Goal: Task Accomplishment & Management: Manage account settings

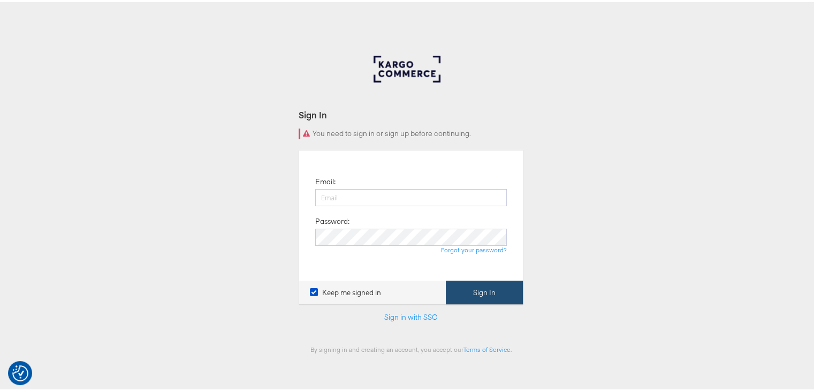
type input "priya.shinde@kargo.com"
click at [473, 284] on button "Sign In" at bounding box center [484, 290] width 77 height 24
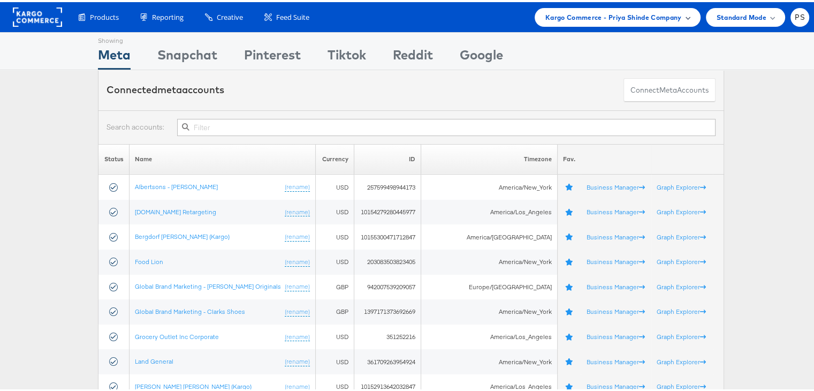
click at [572, 23] on div "Kargo Commerce - Priya Shinde Company" at bounding box center [618, 15] width 166 height 19
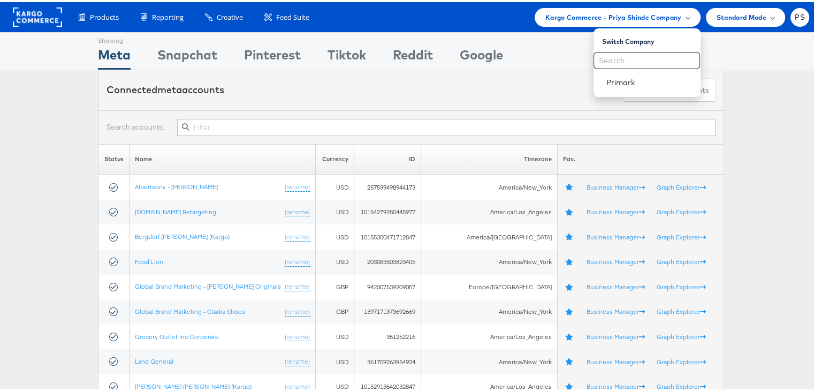
click at [458, 80] on div "Connected meta accounts Connect meta Accounts" at bounding box center [411, 88] width 626 height 40
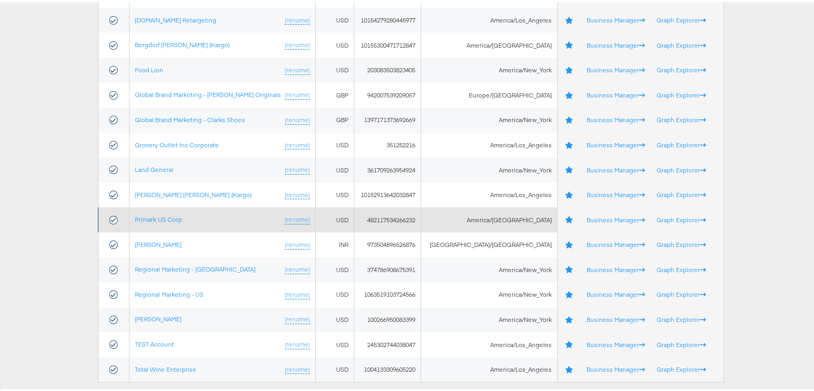
scroll to position [192, 0]
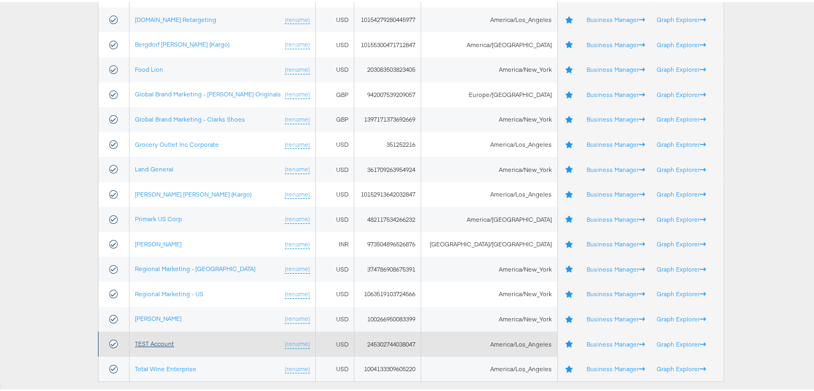
click at [158, 339] on link "TEST Account" at bounding box center [154, 341] width 39 height 8
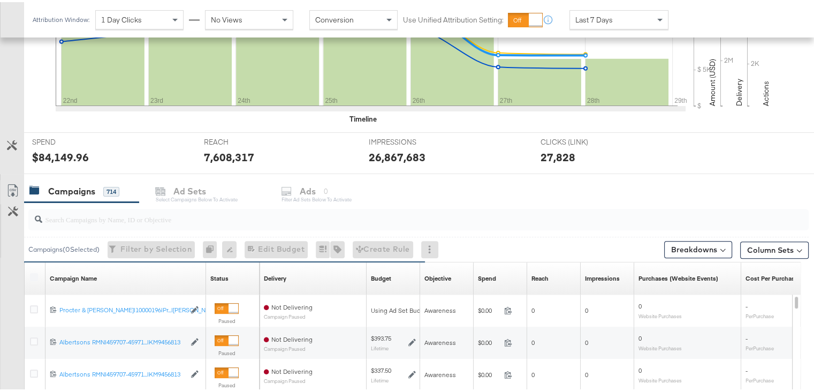
scroll to position [311, 0]
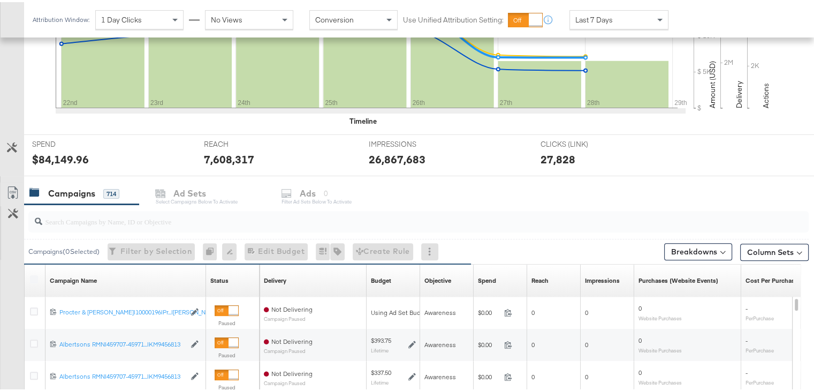
click at [338, 134] on div "REACH REACH 7,608,317" at bounding box center [278, 153] width 165 height 41
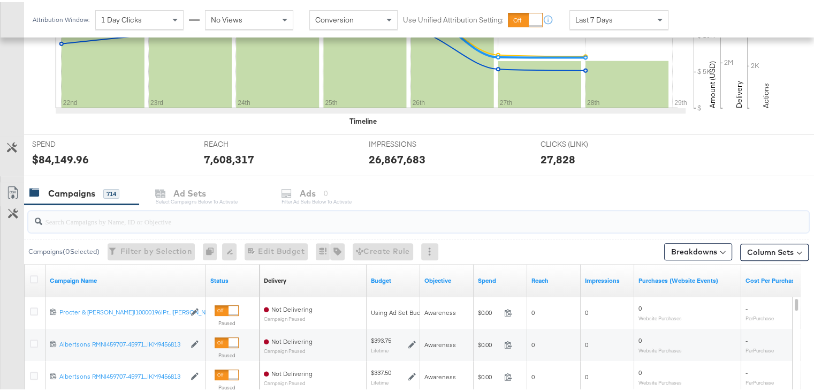
click at [109, 213] on input "search" at bounding box center [390, 215] width 697 height 21
paste input "120229509340170307"
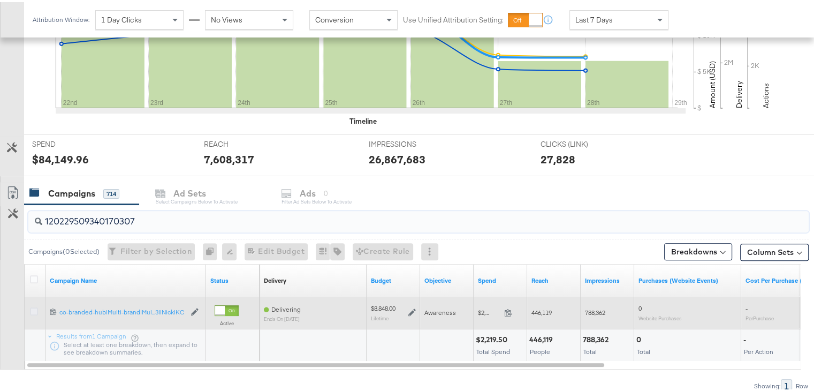
type input "120229509340170307"
click at [33, 309] on icon at bounding box center [34, 309] width 8 height 8
click at [0, 0] on input "checkbox" at bounding box center [0, 0] width 0 height 0
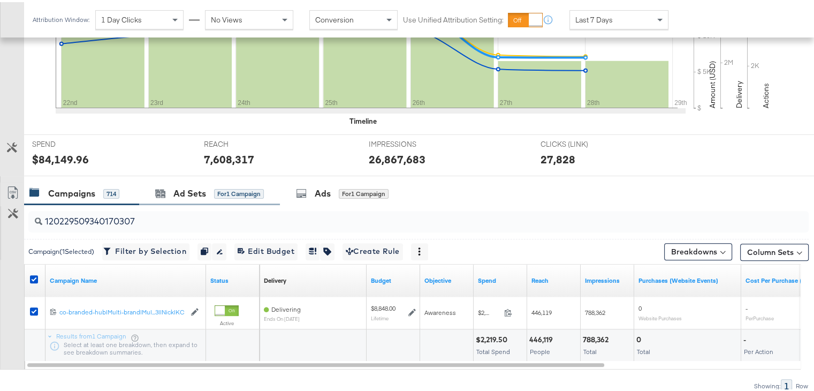
click at [194, 196] on div "Ad Sets for 1 Campaign" at bounding box center [209, 191] width 141 height 23
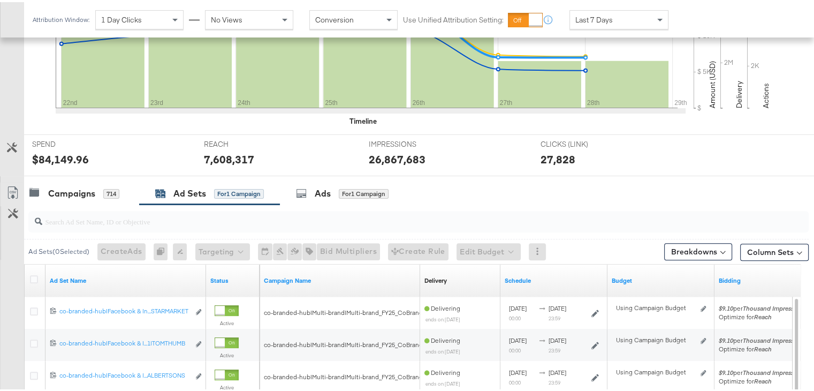
click at [166, 225] on div at bounding box center [418, 219] width 781 height 21
paste input "co-branded-hub|Facebook & Instagram|Social Media|FBIG - Premium Carousel & Prod…"
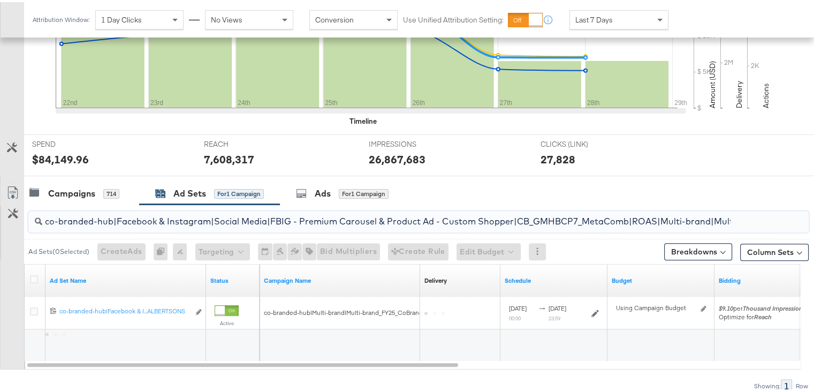
scroll to position [0, 404]
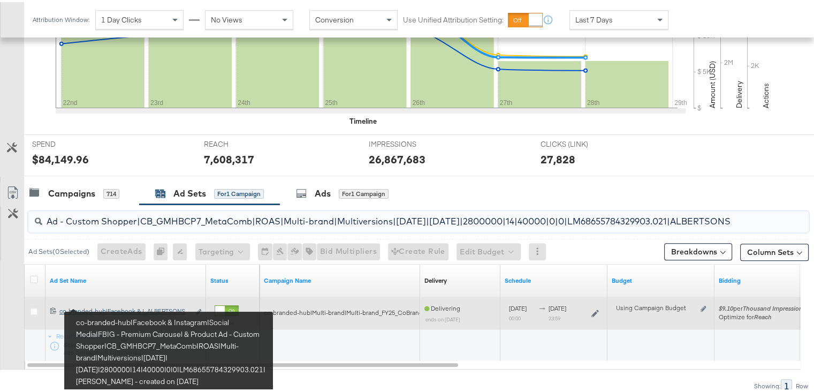
type input "co-branded-hub|Facebook & Instagram|Social Media|FBIG - Premium Carousel & Prod…"
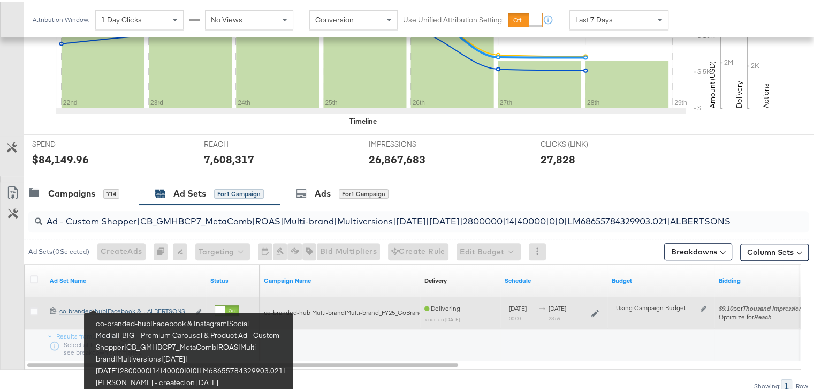
scroll to position [0, 0]
click at [104, 305] on div "co-branded-hub|Facebook & Instagram|Social Media|FBIG - Premium Carousel & Prod…" at bounding box center [124, 309] width 130 height 9
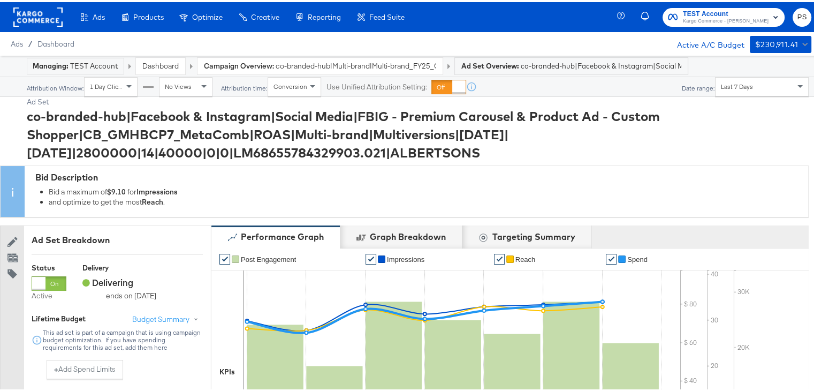
click at [83, 100] on div "Ad Set" at bounding box center [418, 100] width 782 height 10
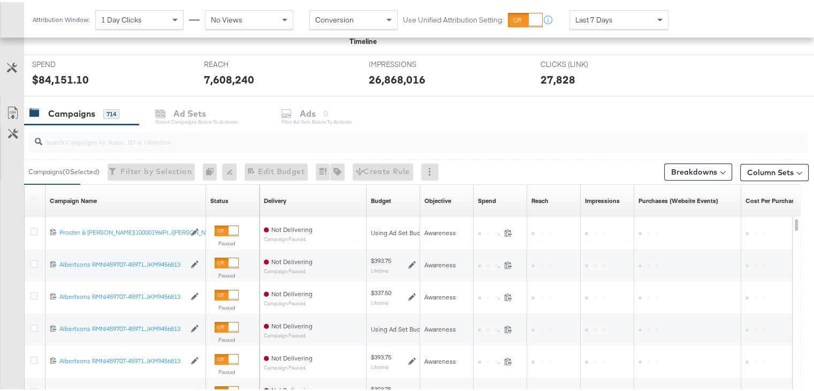
scroll to position [391, 0]
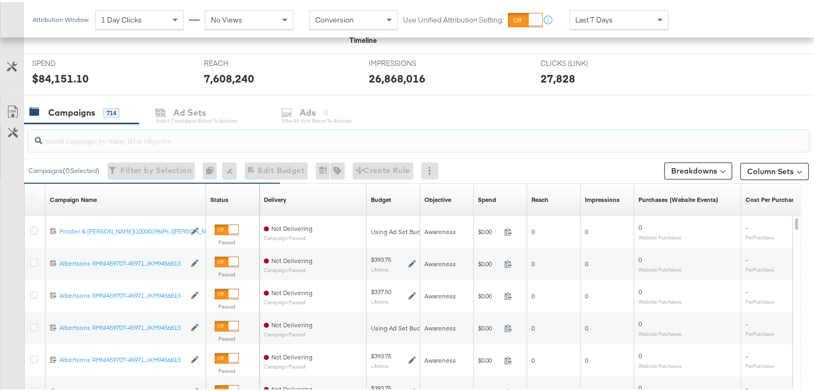
click at [142, 137] on input "search" at bounding box center [390, 134] width 697 height 21
paste input "120229509340170307"
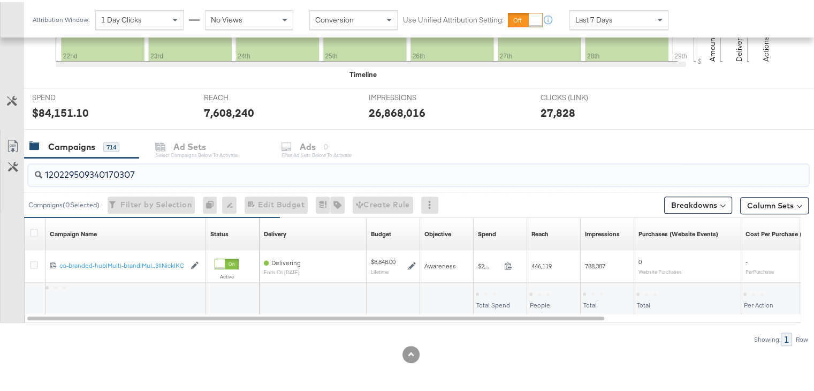
scroll to position [356, 0]
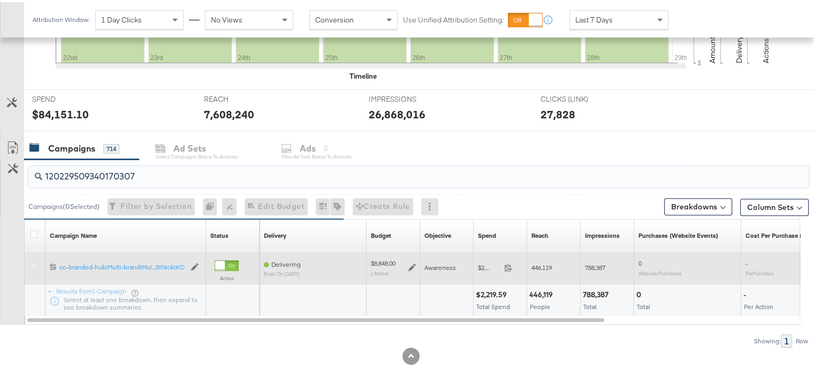
type input "120229509340170307"
click at [33, 264] on icon at bounding box center [34, 264] width 8 height 8
click at [0, 0] on input "checkbox" at bounding box center [0, 0] width 0 height 0
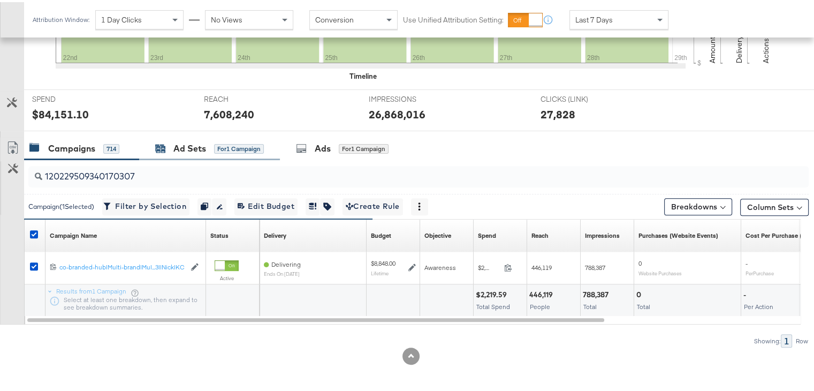
click at [180, 146] on div "Ad Sets" at bounding box center [189, 146] width 33 height 12
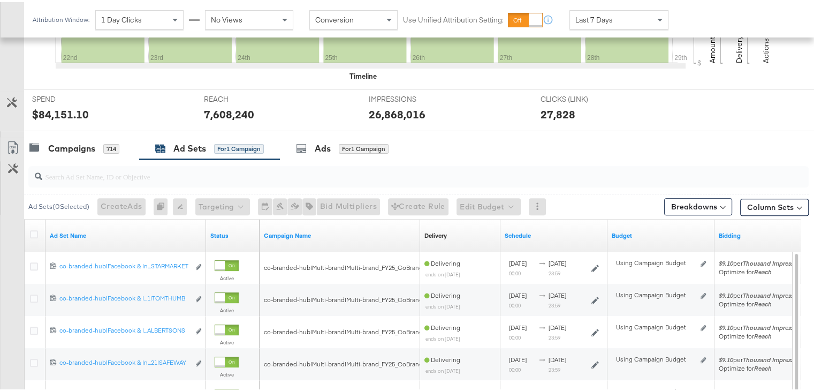
click at [225, 182] on div at bounding box center [418, 174] width 781 height 21
paste input "co-branded-hub|Facebook & Instagram|Social Media|FBIG - Premium Carousel & Prod…"
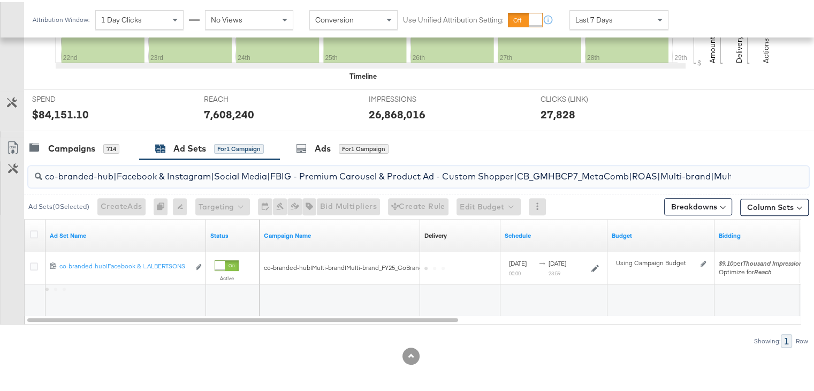
scroll to position [0, 404]
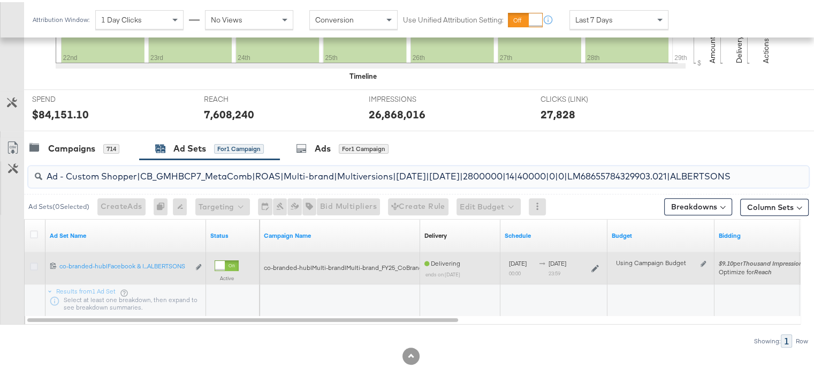
type input "co-branded-hub|Facebook & Instagram|Social Media|FBIG - Premium Carousel & Prod…"
click at [32, 262] on icon at bounding box center [34, 264] width 8 height 8
click at [0, 0] on input "checkbox" at bounding box center [0, 0] width 0 height 0
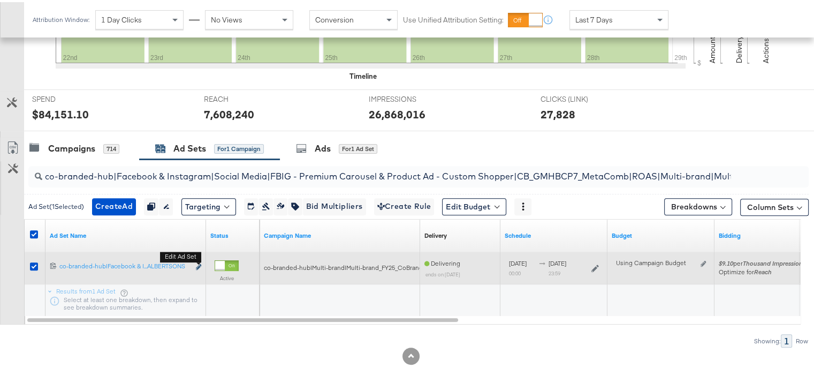
click at [199, 264] on icon "link" at bounding box center [198, 265] width 5 height 6
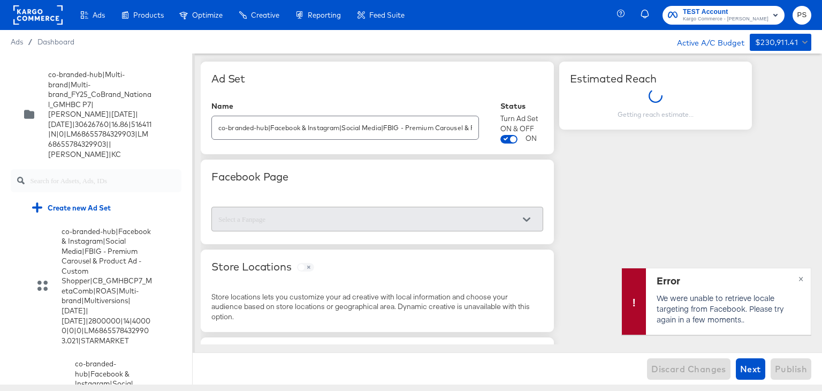
scroll to position [3294, 0]
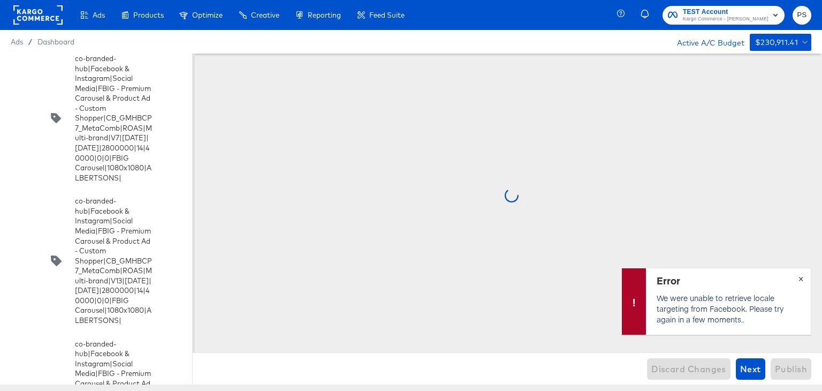
click at [802, 277] on span "×" at bounding box center [801, 277] width 5 height 12
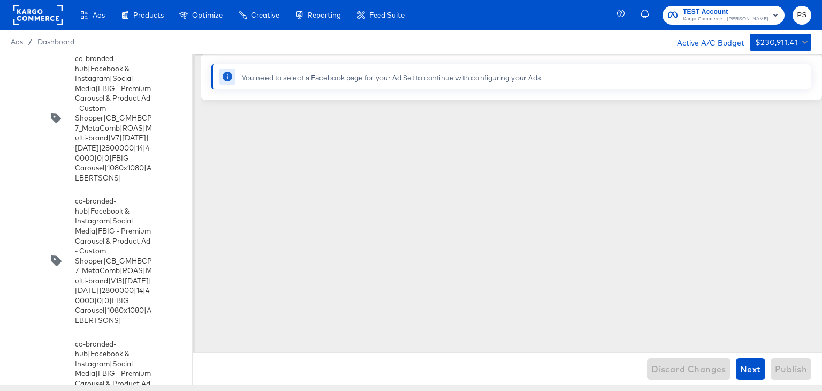
click at [0, 0] on input "checkbox" at bounding box center [0, 0] width 0 height 0
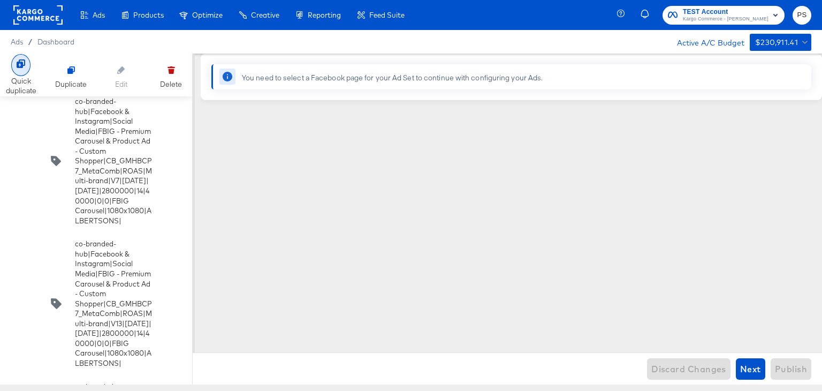
click at [11, 85] on div "Quick duplicate" at bounding box center [21, 86] width 31 height 20
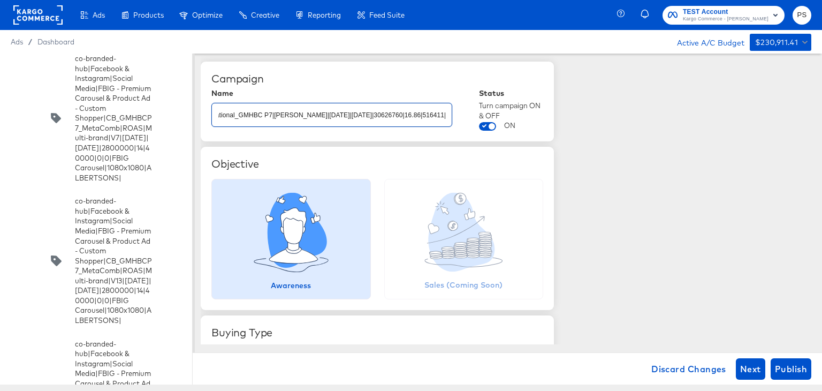
scroll to position [0, 310]
drag, startPoint x: 322, startPoint y: 115, endPoint x: 472, endPoint y: 110, distance: 150.0
click at [472, 110] on div "Name co-branded-hub|Multi-brand|Multi-brand_FY25_CoBrand_National_GMHBC P7|[PER…" at bounding box center [377, 110] width 332 height 42
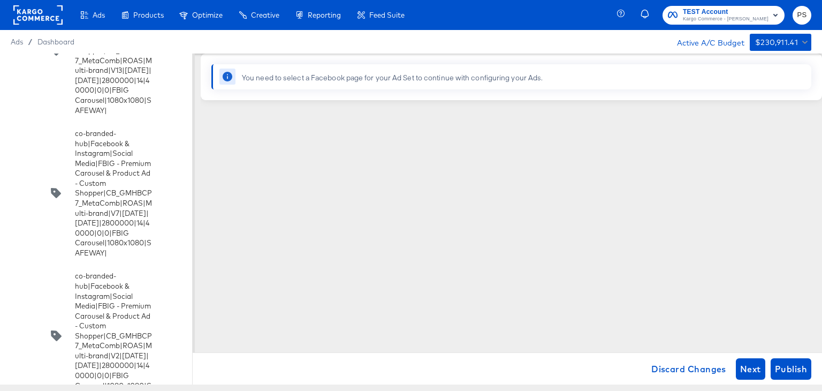
click at [322, 81] on div "You need to select a Facebook page for your Ad Set to continue with configuring…" at bounding box center [392, 78] width 301 height 10
click at [226, 80] on icon at bounding box center [228, 77] width 10 height 10
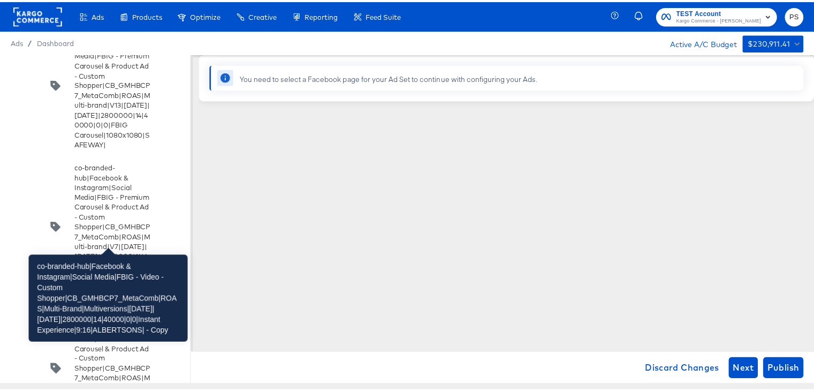
scroll to position [4684, 0]
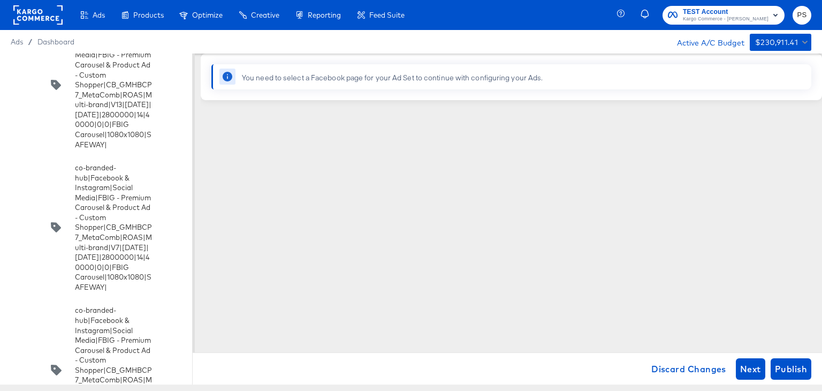
click at [0, 0] on input "checkbox" at bounding box center [0, 0] width 0 height 0
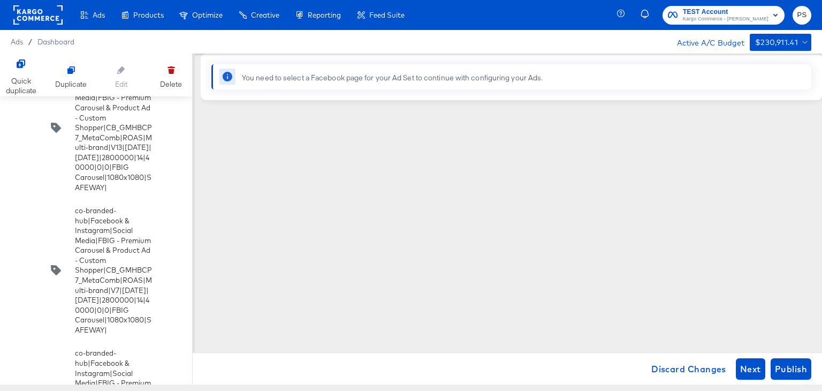
drag, startPoint x: 822, startPoint y: 388, endPoint x: 620, endPoint y: 371, distance: 202.6
click at [620, 371] on div "Ads Ads Dashboard Main dashboard for Media Buying. New Campaign Create a new ca…" at bounding box center [411, 195] width 822 height 391
click at [668, 367] on span "Discard Changes" at bounding box center [689, 368] width 75 height 15
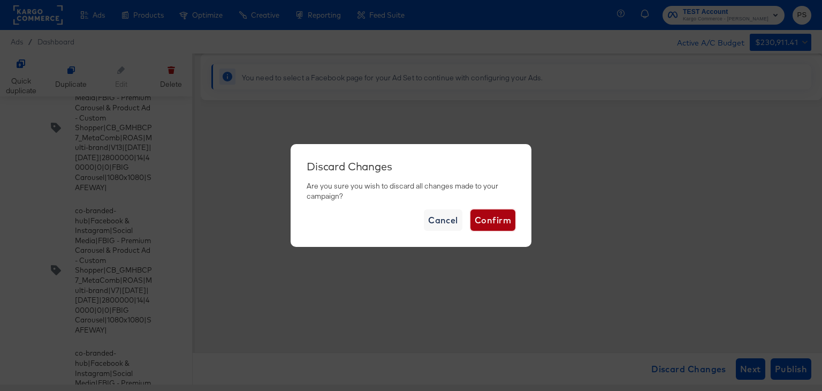
click at [484, 223] on span "Confirm" at bounding box center [493, 220] width 36 height 15
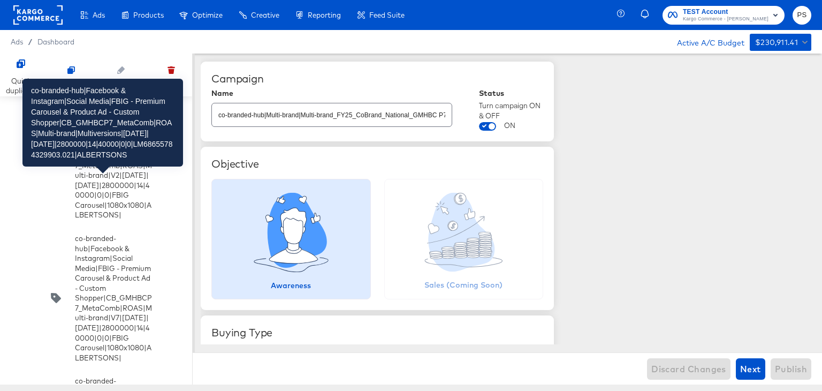
scroll to position [3142, 0]
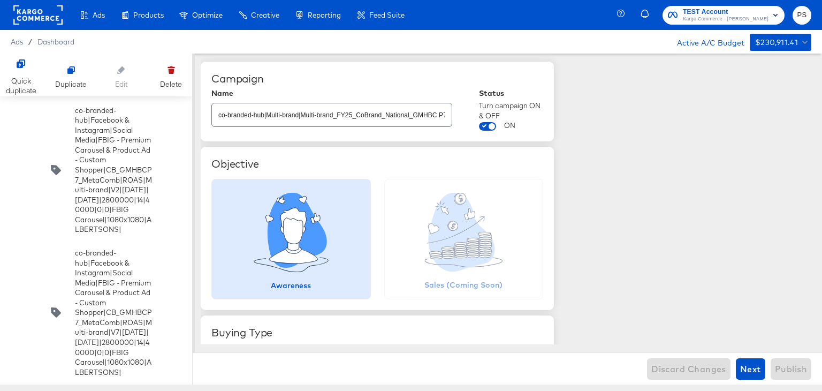
click at [263, 39] on div "Ads / Dashboard Active A/C Budget $230,911.41" at bounding box center [411, 42] width 822 height 24
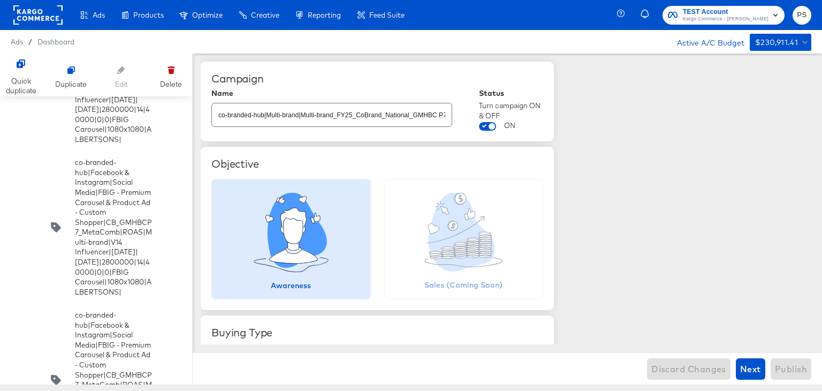
click at [0, 0] on input "checkbox" at bounding box center [0, 0] width 0 height 0
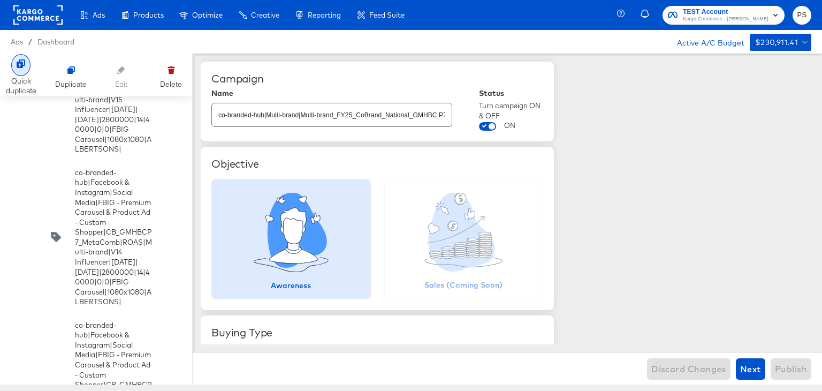
click at [27, 78] on div "Quick duplicate" at bounding box center [21, 86] width 31 height 20
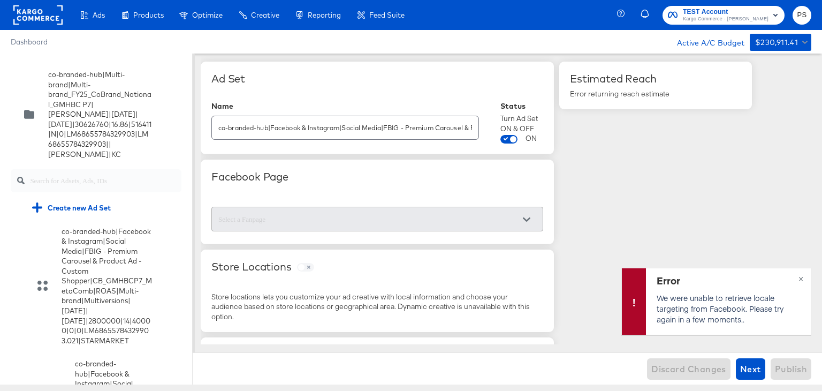
scroll to position [3629, 0]
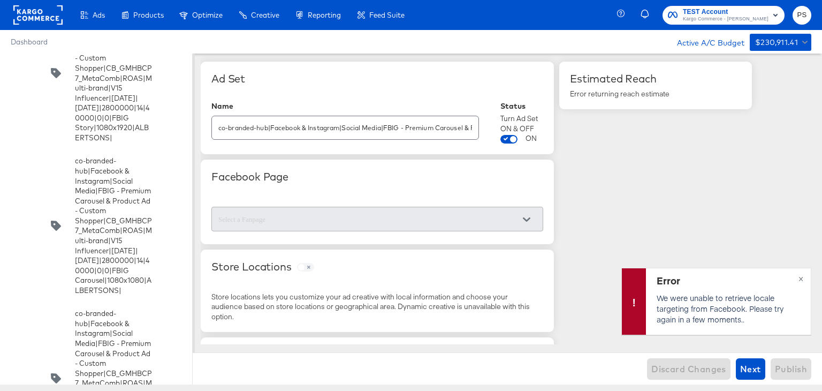
click at [0, 0] on input "checkbox" at bounding box center [0, 0] width 0 height 0
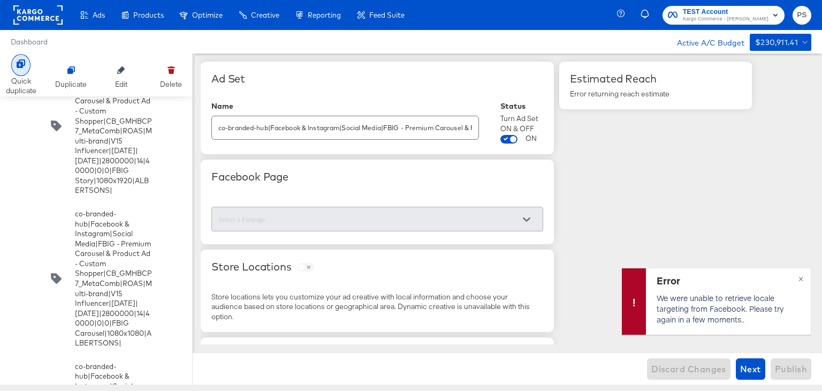
click at [22, 62] on icon at bounding box center [21, 63] width 9 height 9
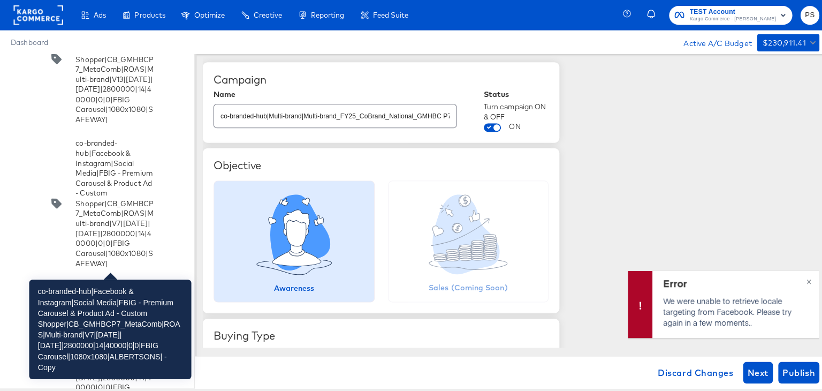
scroll to position [4698, 0]
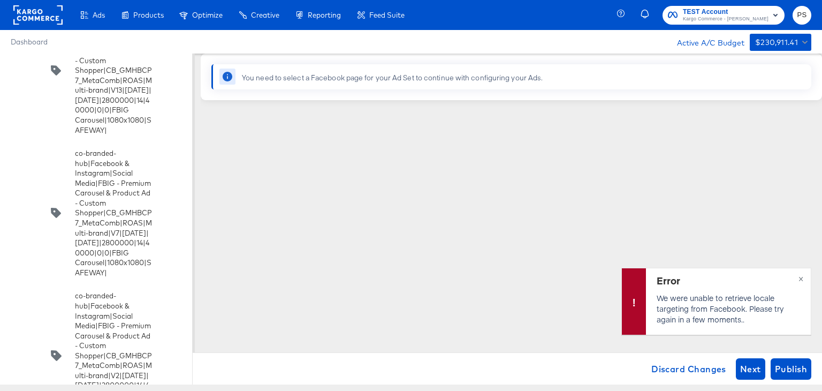
click at [0, 0] on input "checkbox" at bounding box center [0, 0] width 0 height 0
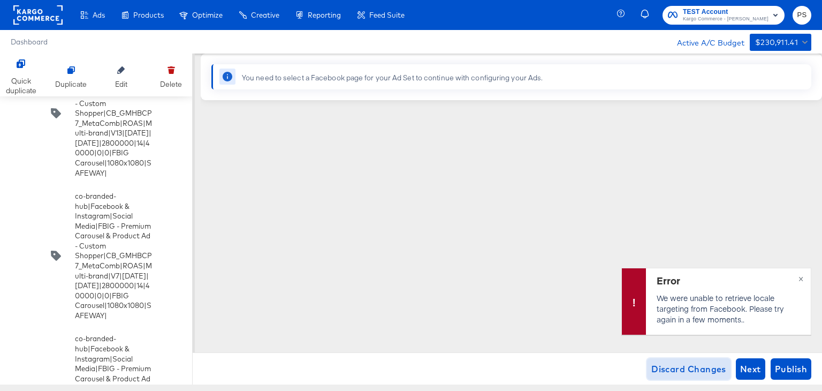
click at [679, 366] on span "Discard Changes" at bounding box center [689, 368] width 75 height 15
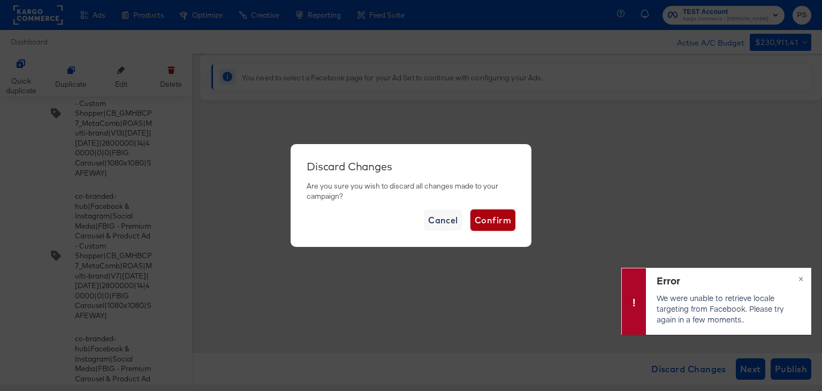
click at [489, 222] on span "Confirm" at bounding box center [493, 220] width 36 height 15
